Goal: Obtain resource: Obtain resource

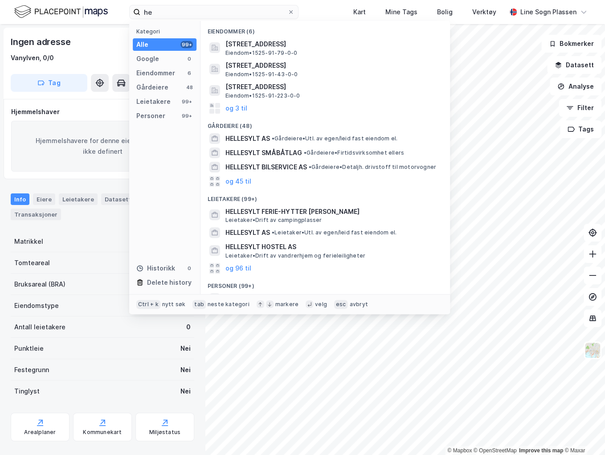
type input "h"
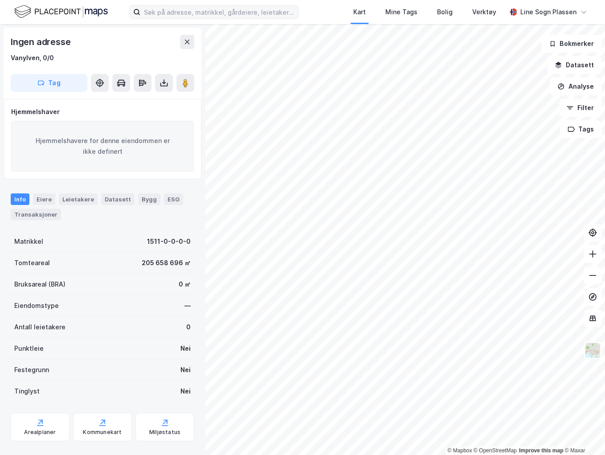
click at [223, 4] on div "Kart Mine Tags [PERSON_NAME] Verktøy Line Sogn Plassen" at bounding box center [302, 12] width 605 height 24
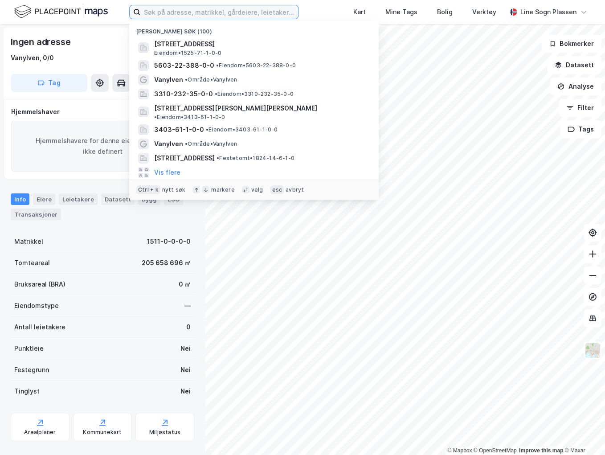
click at [223, 17] on input at bounding box center [219, 11] width 158 height 13
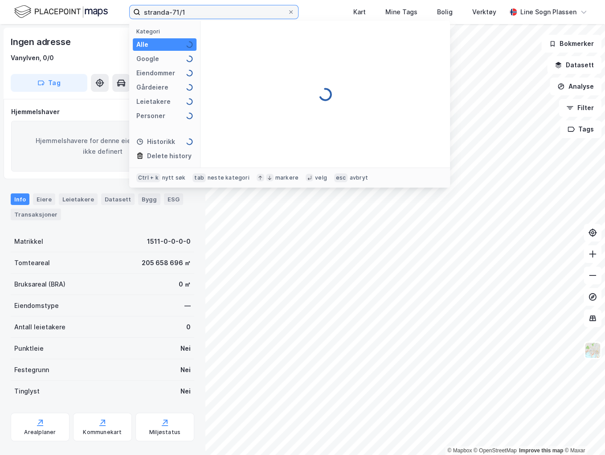
type input "stranda-71/1"
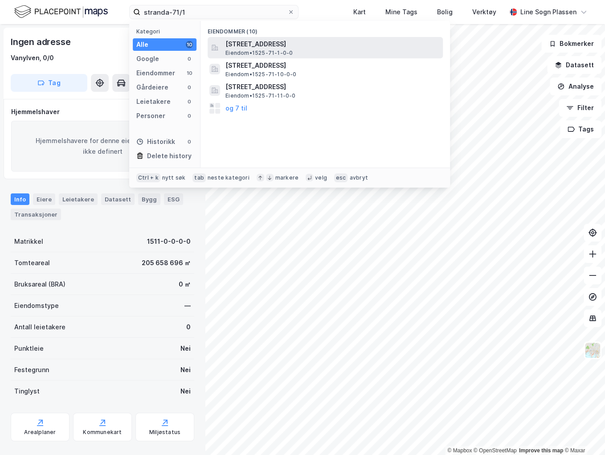
click at [242, 46] on span "[STREET_ADDRESS]" at bounding box center [332, 44] width 214 height 11
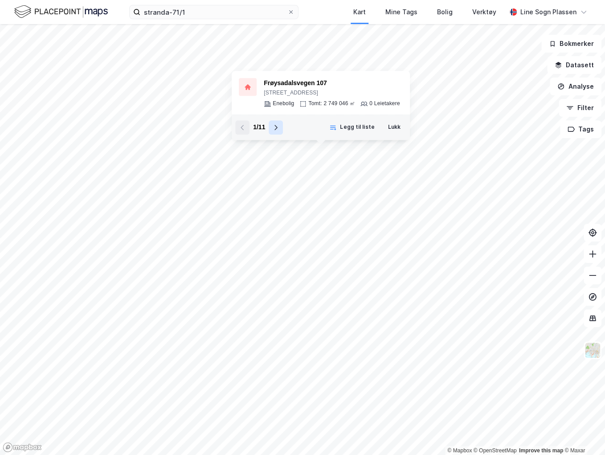
click at [277, 128] on icon at bounding box center [275, 127] width 7 height 7
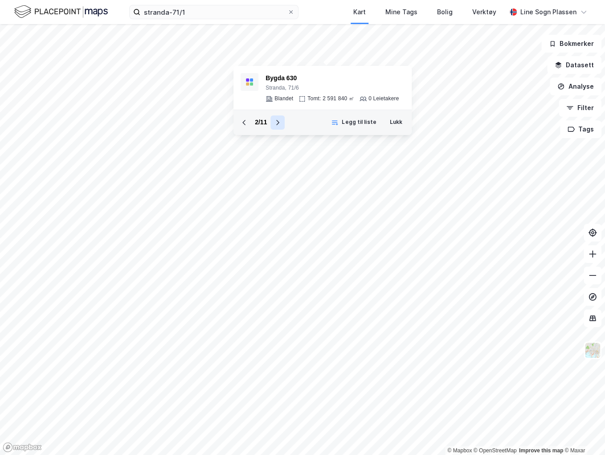
click at [277, 122] on icon at bounding box center [277, 122] width 7 height 7
click at [280, 123] on icon at bounding box center [282, 121] width 7 height 7
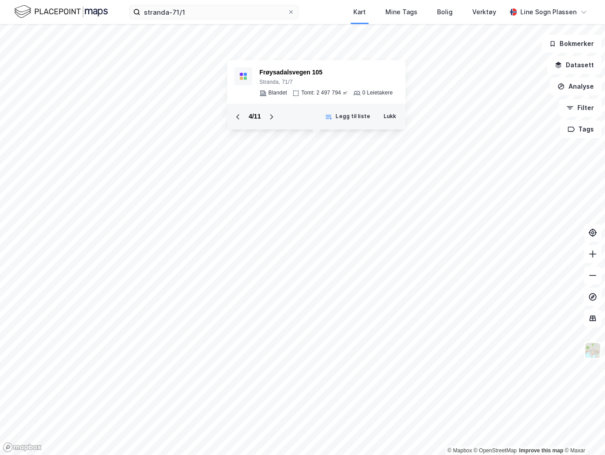
click at [280, 121] on div "4 / 11 [PERSON_NAME] til liste Lukk" at bounding box center [316, 116] width 178 height 25
drag, startPoint x: 260, startPoint y: 118, endPoint x: 272, endPoint y: 118, distance: 12.0
click at [261, 118] on div "4 / 11" at bounding box center [255, 117] width 48 height 14
click at [272, 118] on icon at bounding box center [271, 116] width 7 height 7
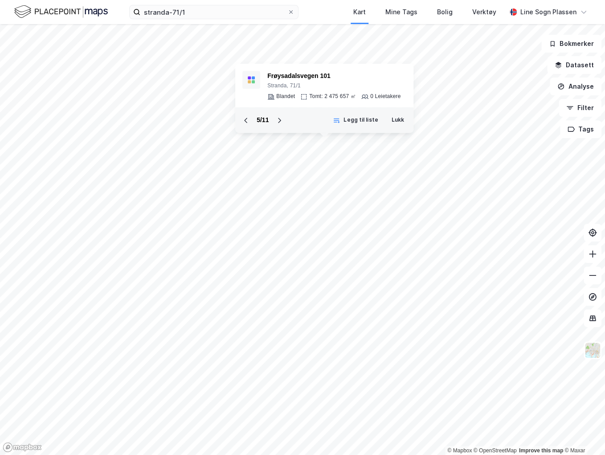
click at [272, 118] on button at bounding box center [279, 120] width 14 height 14
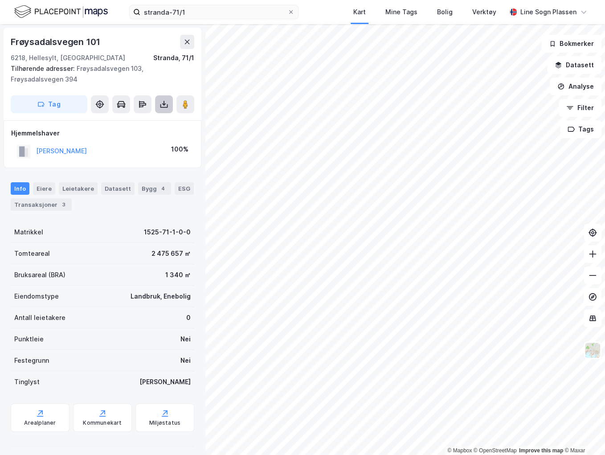
click at [169, 106] on button at bounding box center [164, 104] width 18 height 18
click at [141, 123] on div "Last ned grunnbok" at bounding box center [120, 121] width 52 height 7
click at [136, 125] on div "Last ned grunnbok" at bounding box center [120, 121] width 52 height 7
drag, startPoint x: 178, startPoint y: 382, endPoint x: 189, endPoint y: 383, distance: 11.7
click at [189, 383] on div "Frøysadalsvegen 101 6218, [GEOGRAPHIC_DATA], [GEOGRAPHIC_DATA], 71/1 Tilhørende…" at bounding box center [102, 239] width 205 height 431
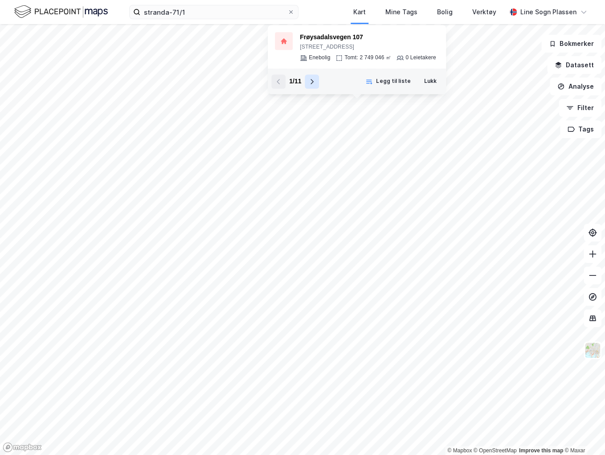
click at [313, 85] on button at bounding box center [312, 81] width 14 height 14
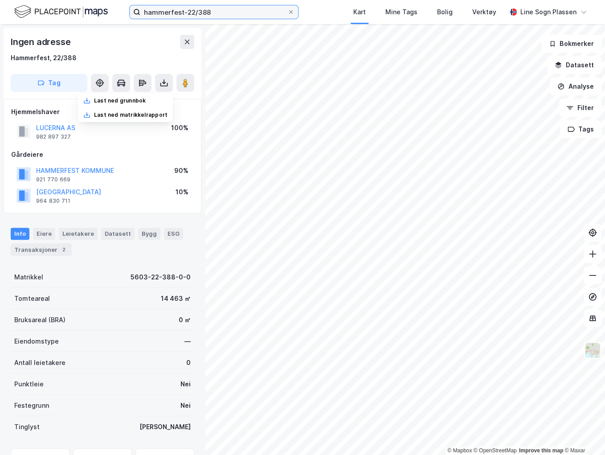
click at [175, 12] on input "hammerfest-22/388" at bounding box center [213, 11] width 147 height 13
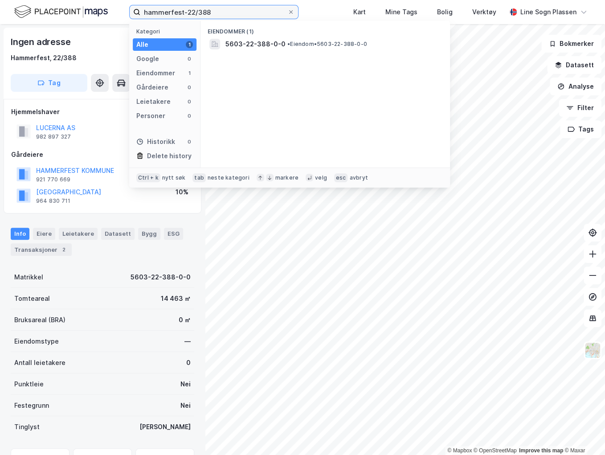
click at [175, 12] on input "hammerfest-22/388" at bounding box center [213, 11] width 147 height 13
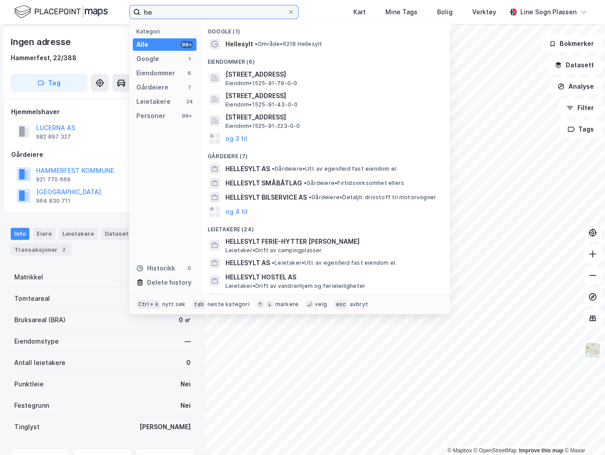
type input "h"
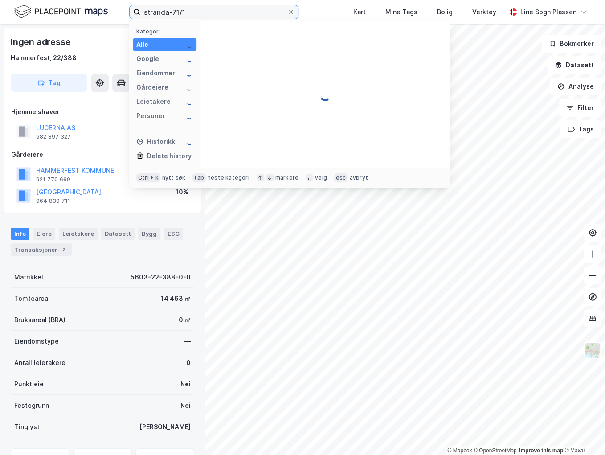
type input "stranda-71/1"
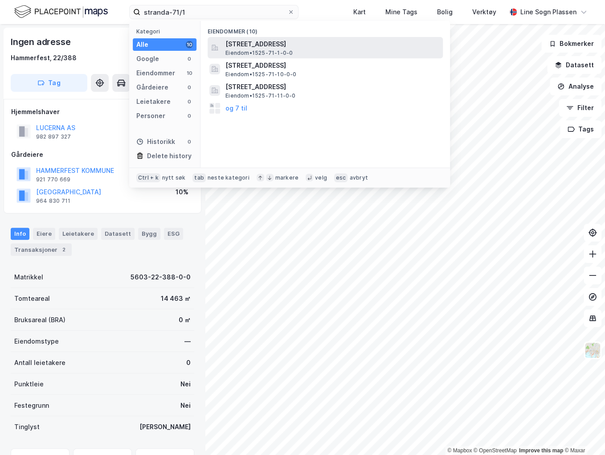
click at [319, 49] on span "[STREET_ADDRESS]" at bounding box center [332, 44] width 214 height 11
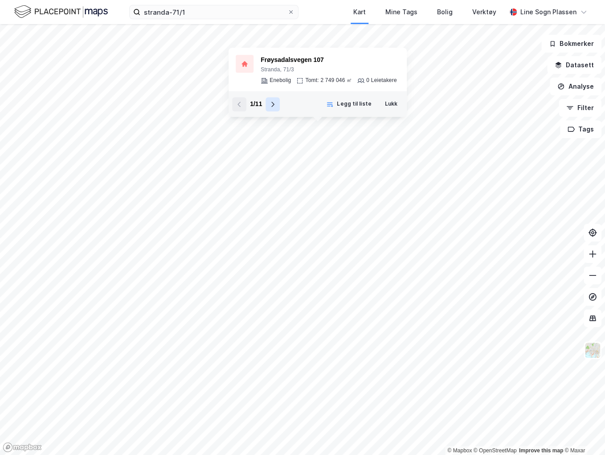
click at [274, 105] on icon at bounding box center [272, 104] width 7 height 7
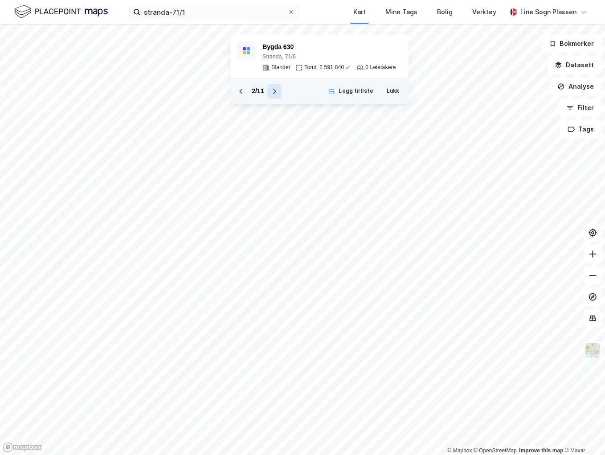
click at [277, 93] on icon at bounding box center [274, 91] width 7 height 7
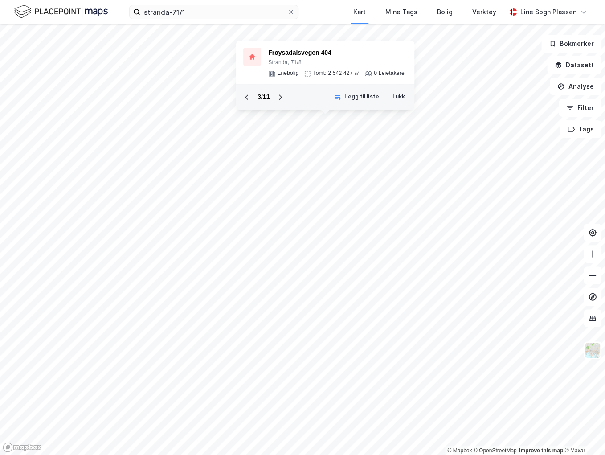
click at [277, 93] on button at bounding box center [280, 97] width 14 height 14
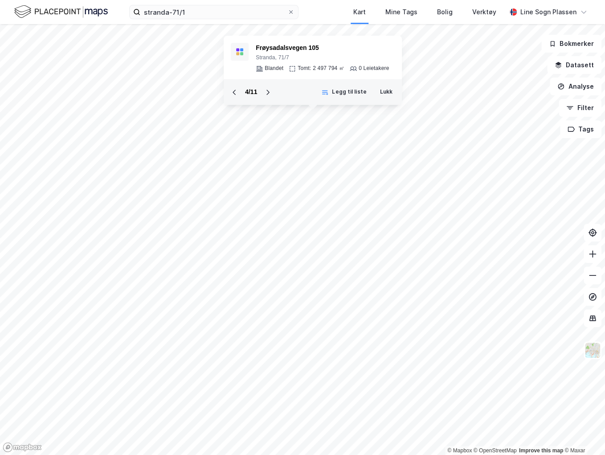
click at [277, 93] on div "4 / 11 [PERSON_NAME] til liste Lukk" at bounding box center [312, 91] width 178 height 25
click at [232, 93] on icon at bounding box center [234, 92] width 7 height 7
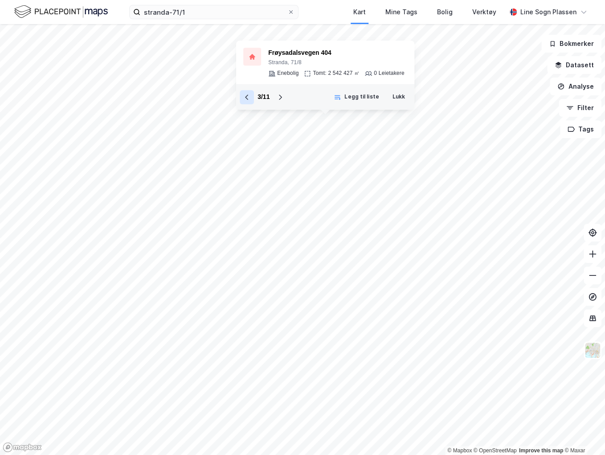
click at [250, 98] on icon at bounding box center [246, 96] width 7 height 7
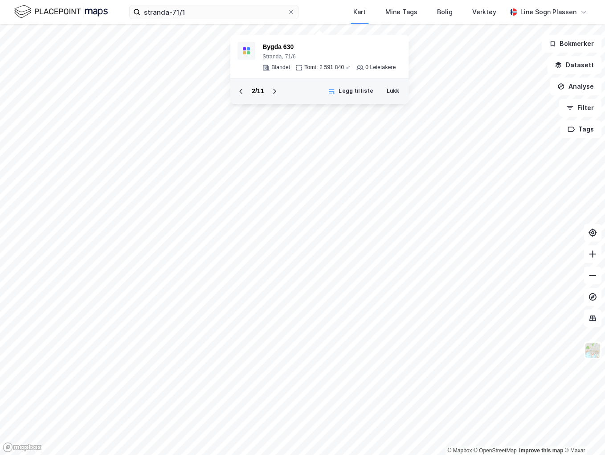
click at [250, 98] on div "2 / 11 Legg til liste Lukk" at bounding box center [319, 90] width 178 height 25
click at [276, 90] on icon at bounding box center [274, 91] width 7 height 7
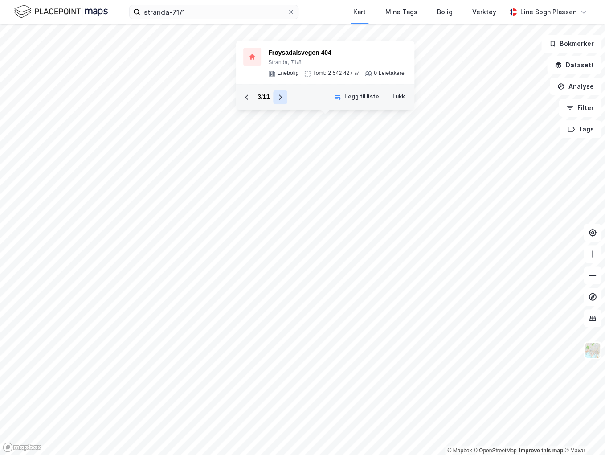
click at [277, 94] on icon at bounding box center [279, 96] width 7 height 7
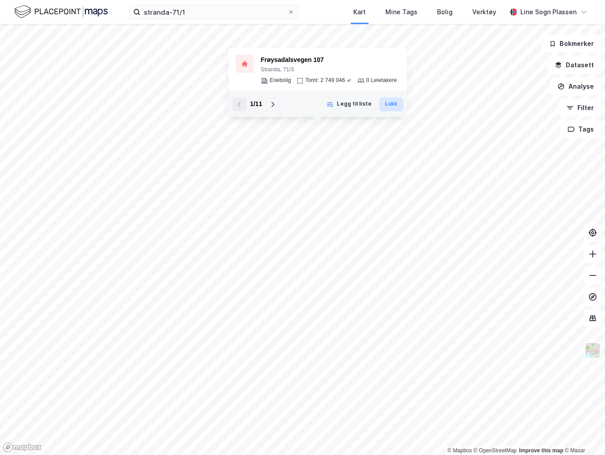
click at [393, 105] on button "Lukk" at bounding box center [391, 104] width 24 height 14
click at [270, 102] on icon at bounding box center [272, 104] width 7 height 7
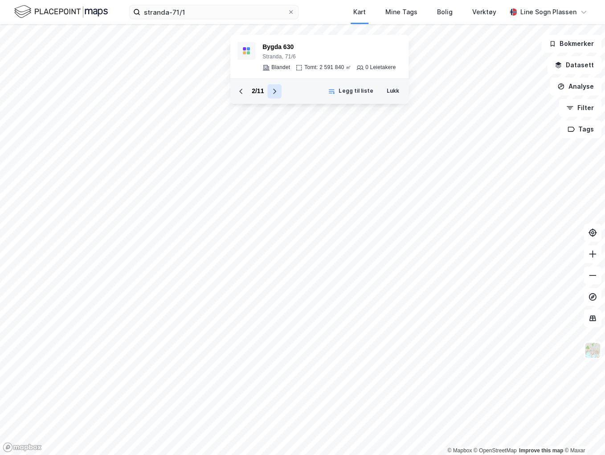
click at [276, 91] on icon at bounding box center [274, 91] width 7 height 7
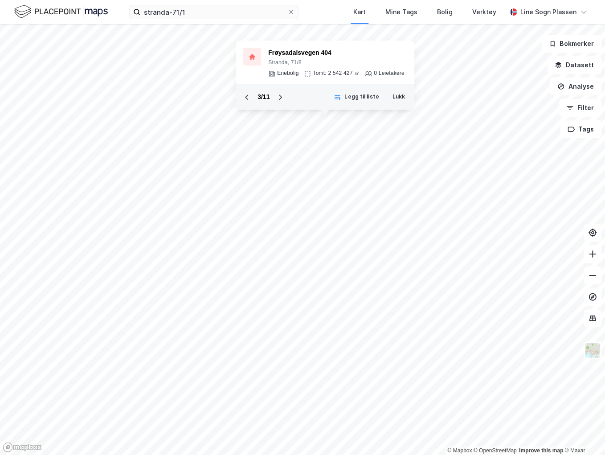
click at [276, 91] on button at bounding box center [280, 97] width 14 height 14
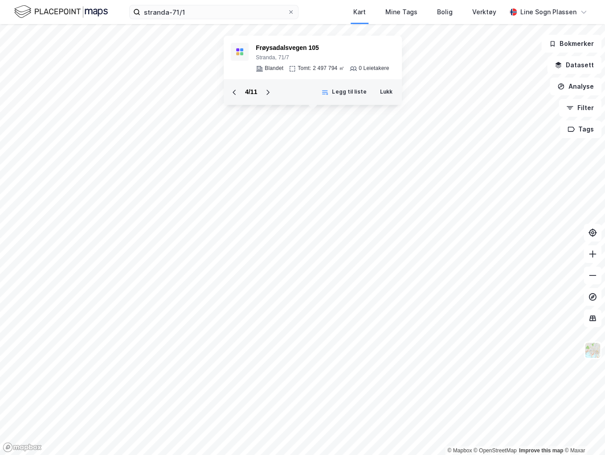
click at [276, 91] on div "4 / 11 [PERSON_NAME] til liste Lukk" at bounding box center [312, 91] width 178 height 25
click at [271, 91] on button at bounding box center [267, 92] width 14 height 14
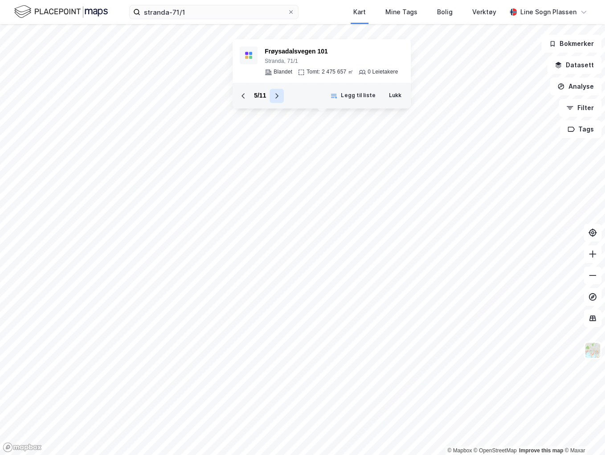
click at [278, 98] on icon at bounding box center [276, 95] width 7 height 7
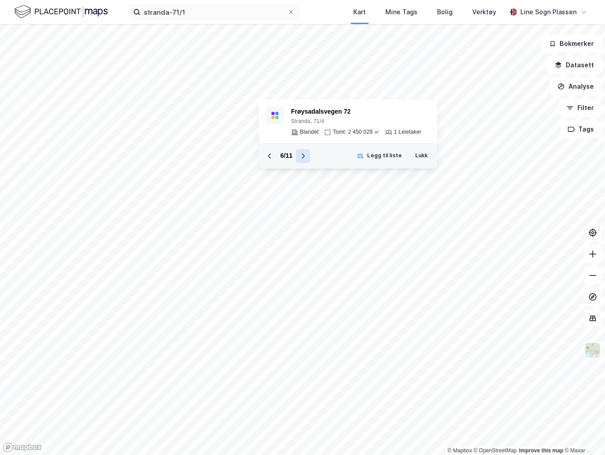
click at [299, 155] on icon at bounding box center [302, 155] width 7 height 7
